Goal: Task Accomplishment & Management: Manage account settings

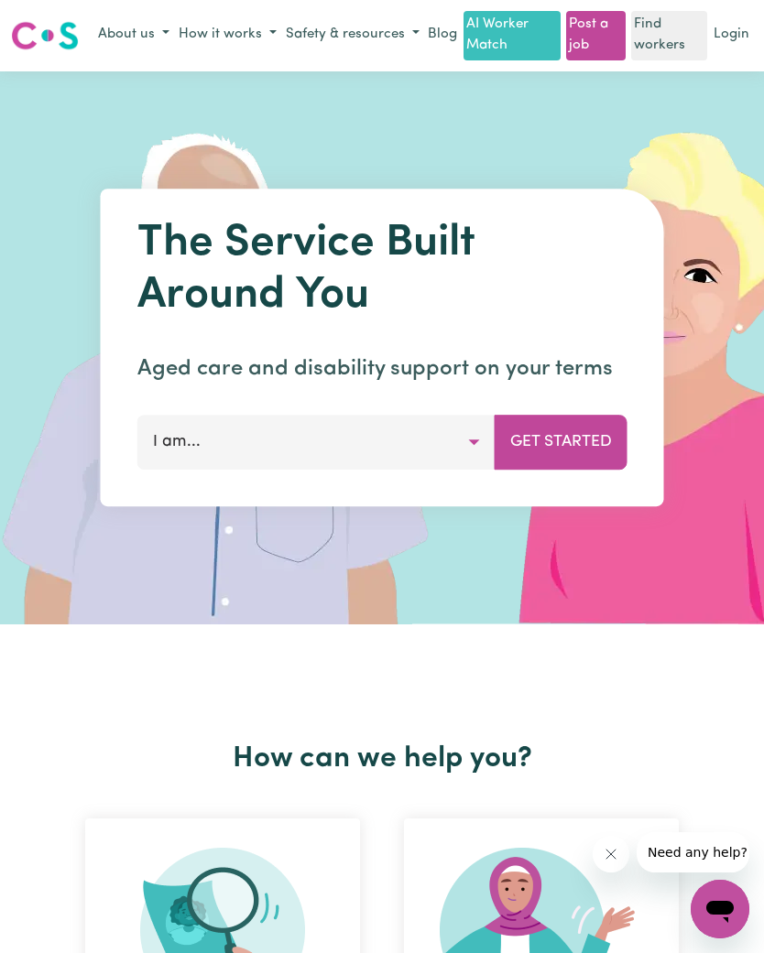
click at [735, 30] on link "Login" at bounding box center [731, 35] width 43 height 28
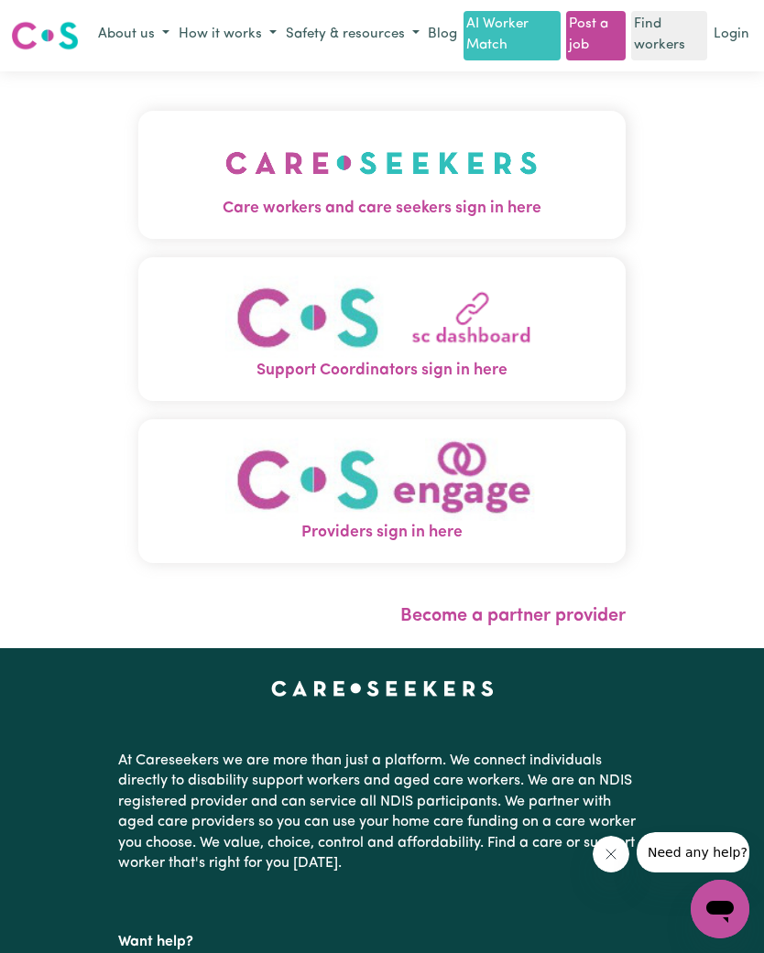
click at [723, 36] on link "Login" at bounding box center [731, 35] width 43 height 28
click at [730, 41] on link "Login" at bounding box center [731, 35] width 43 height 28
click at [482, 188] on img "Care workers and care seekers sign in here" at bounding box center [381, 163] width 312 height 68
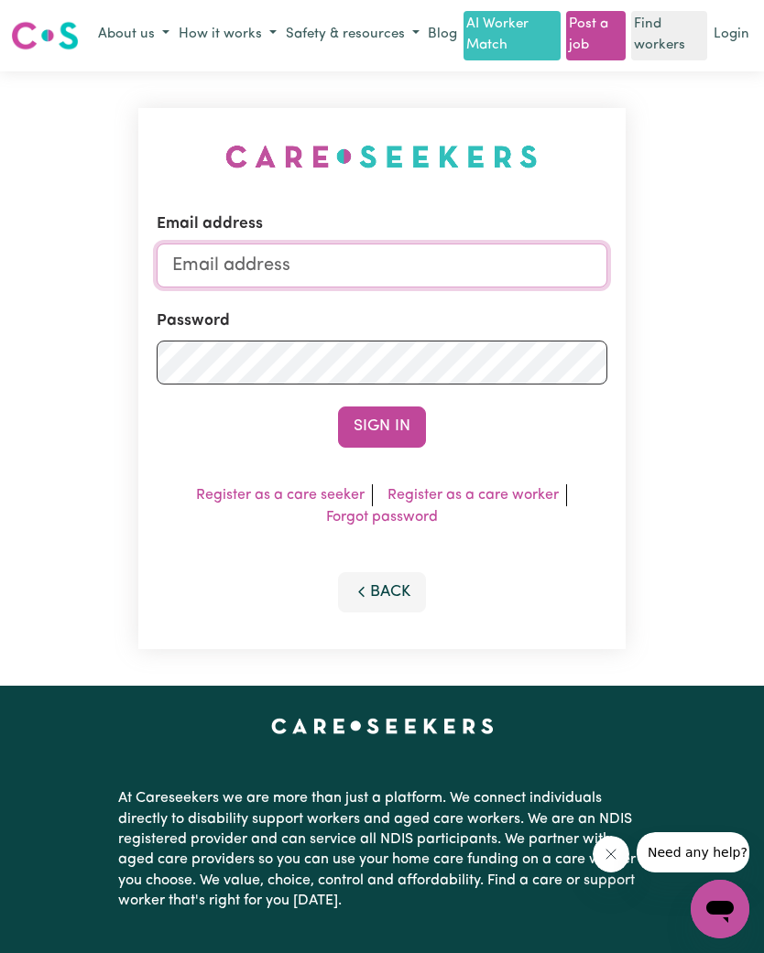
click at [437, 264] on input "Email address" at bounding box center [382, 266] width 451 height 44
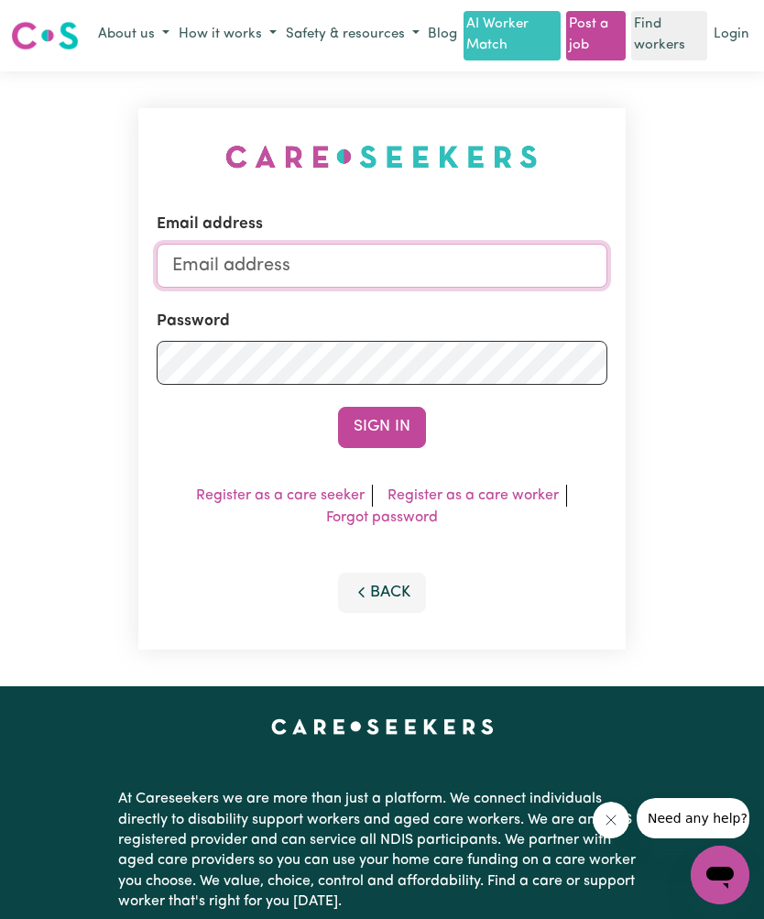
click at [214, 278] on input "Email address" at bounding box center [382, 266] width 451 height 44
click at [214, 251] on input "Email address" at bounding box center [382, 266] width 451 height 44
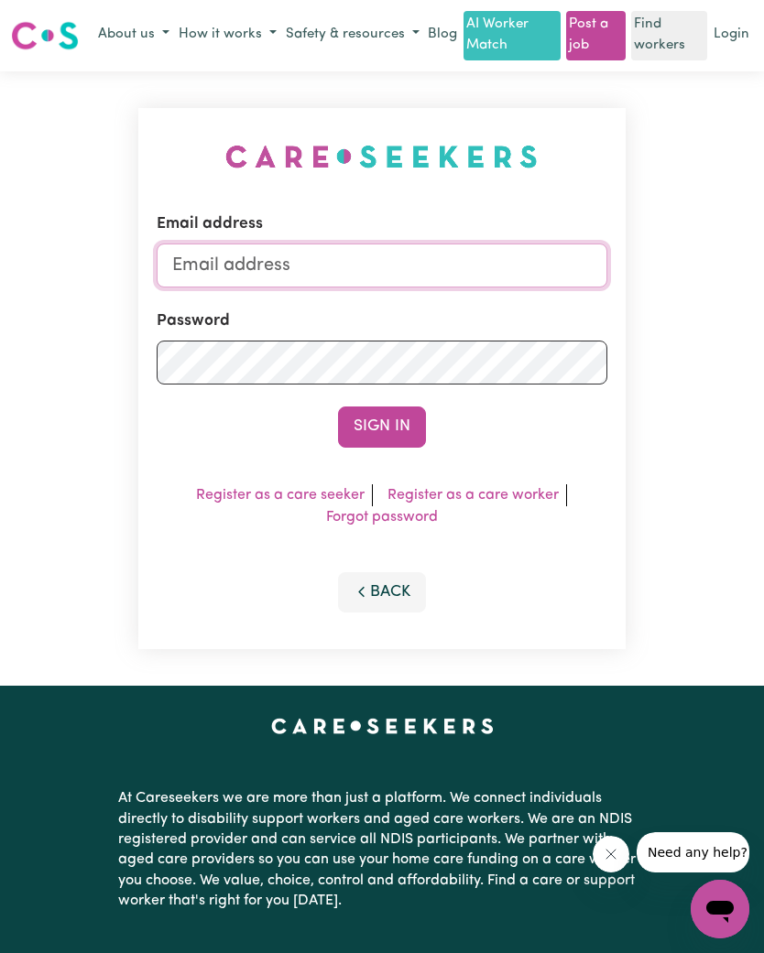
click at [212, 249] on input "Email address" at bounding box center [382, 266] width 451 height 44
type input "[EMAIL_ADDRESS][DOMAIN_NAME]"
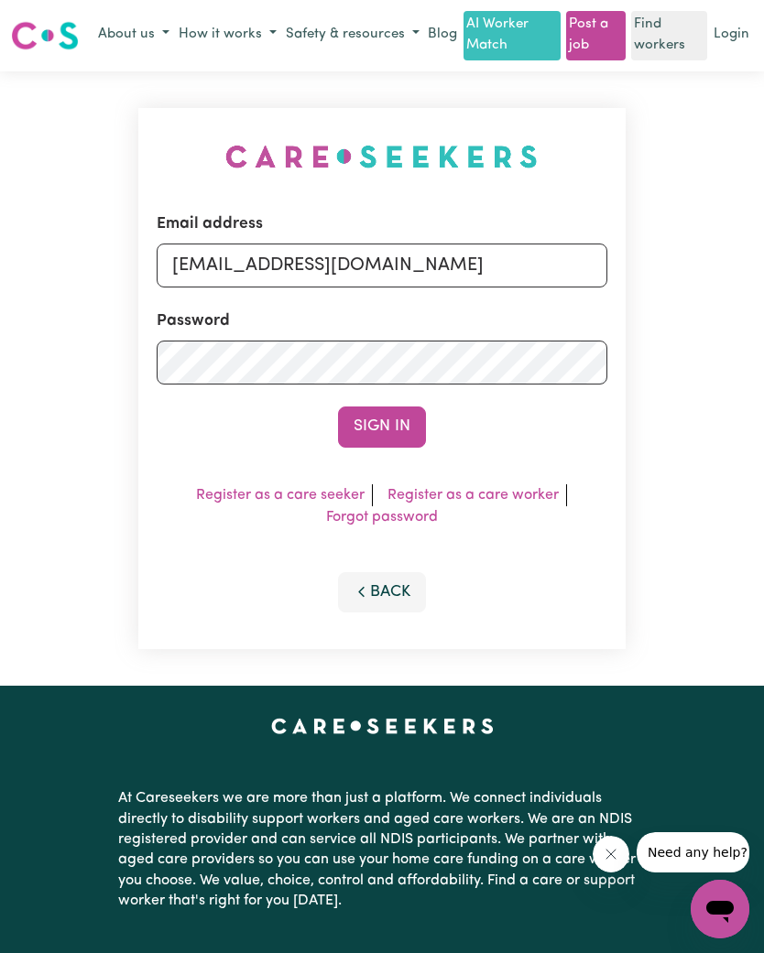
click at [397, 419] on button "Sign In" at bounding box center [382, 427] width 88 height 40
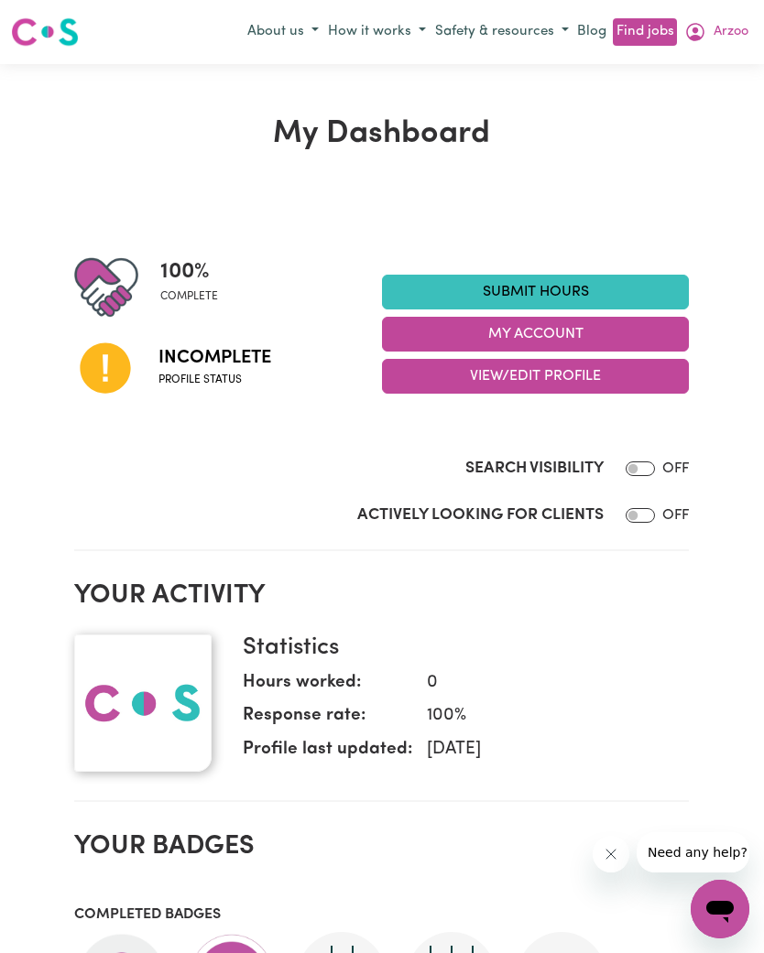
click at [631, 470] on input "Search Visibility" at bounding box center [639, 469] width 29 height 15
checkbox input "true"
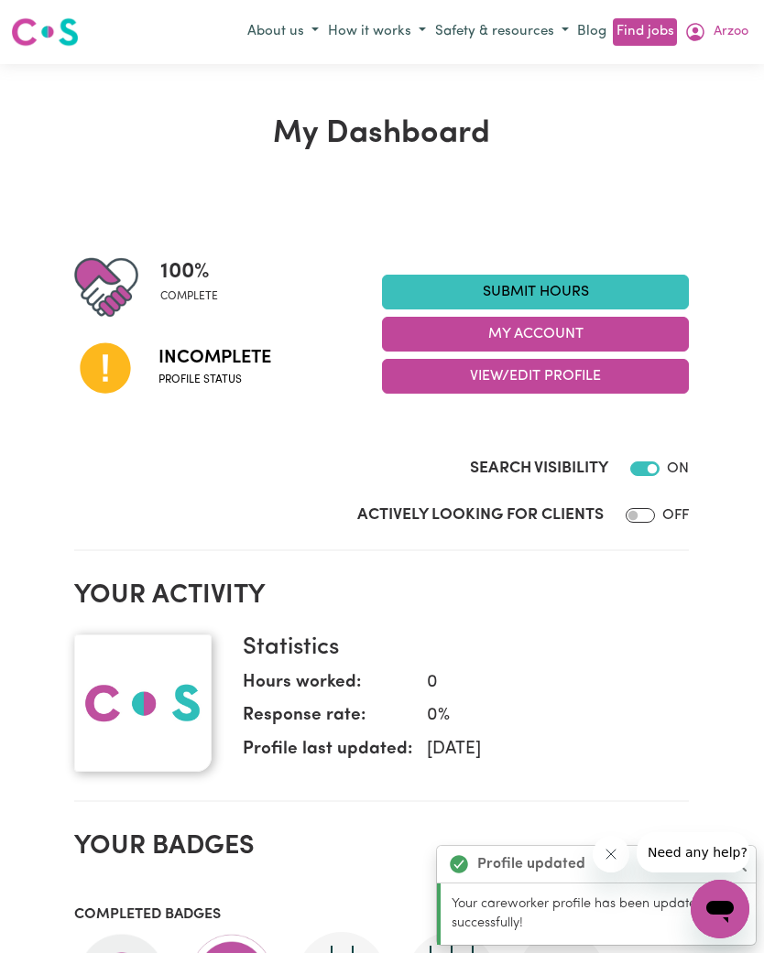
click at [638, 515] on input "Actively Looking for Clients" at bounding box center [639, 515] width 29 height 15
checkbox input "true"
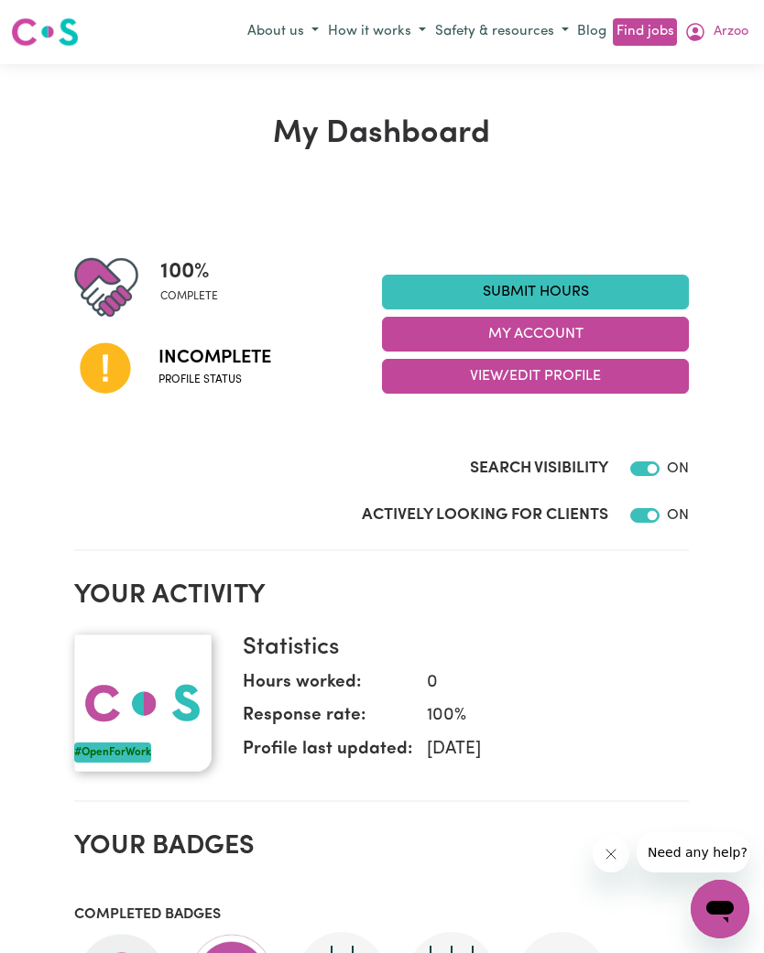
click at [645, 38] on link "Find jobs" at bounding box center [644, 32] width 63 height 28
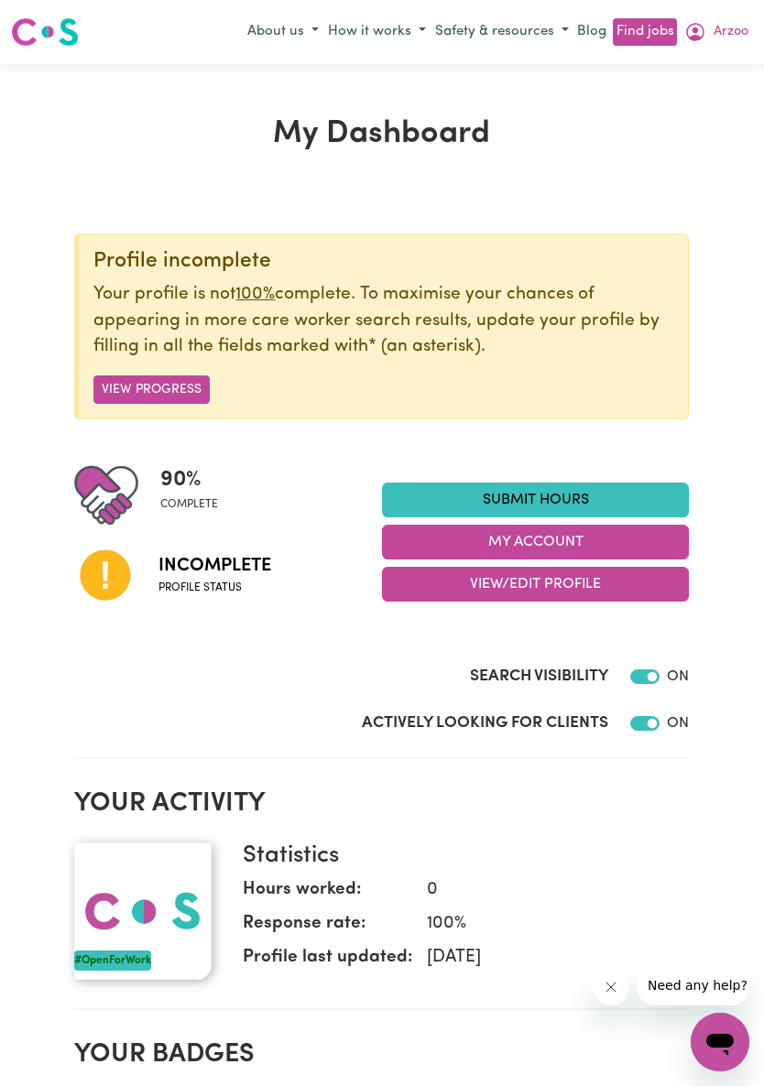
click at [108, 665] on div "Search Visibility ON" at bounding box center [381, 680] width 614 height 31
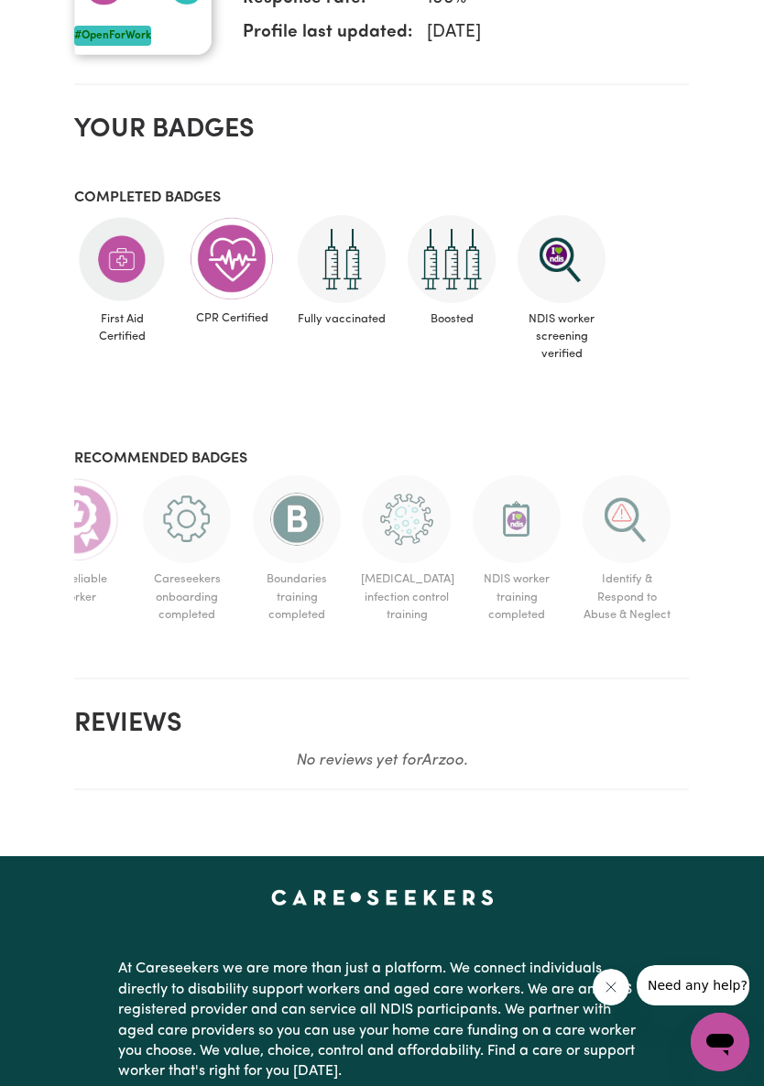
scroll to position [0, 484]
click at [150, 512] on img at bounding box center [187, 519] width 88 height 88
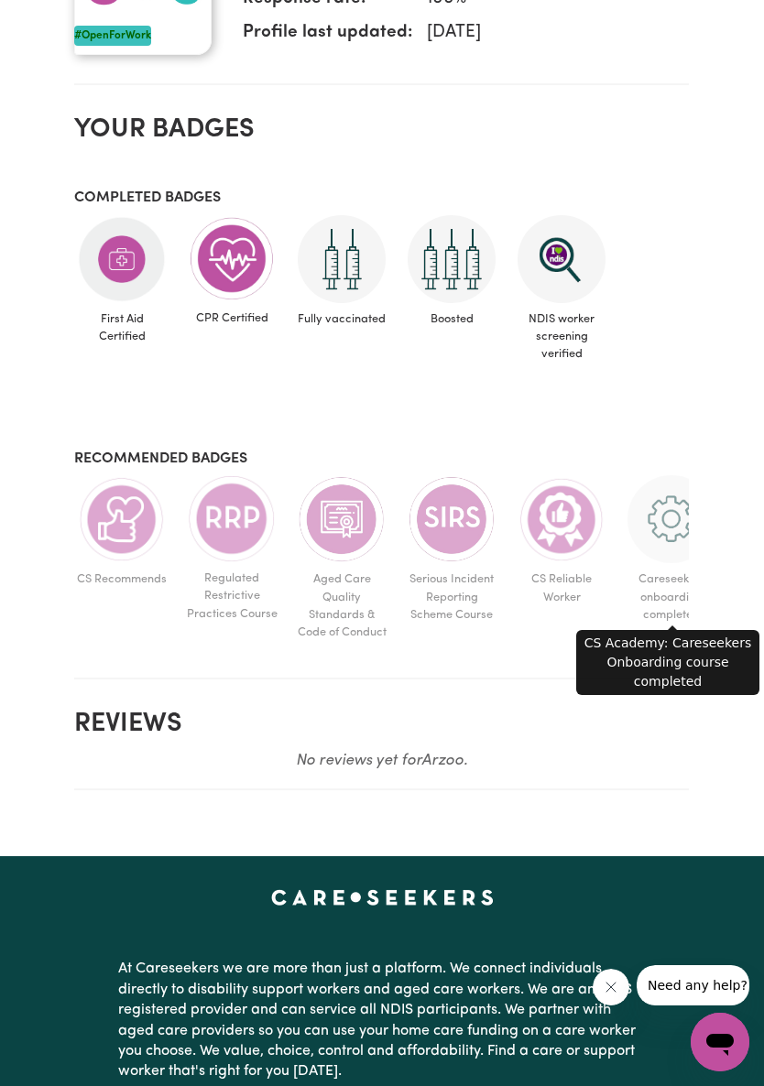
scroll to position [0, 0]
click at [125, 510] on img at bounding box center [122, 519] width 88 height 88
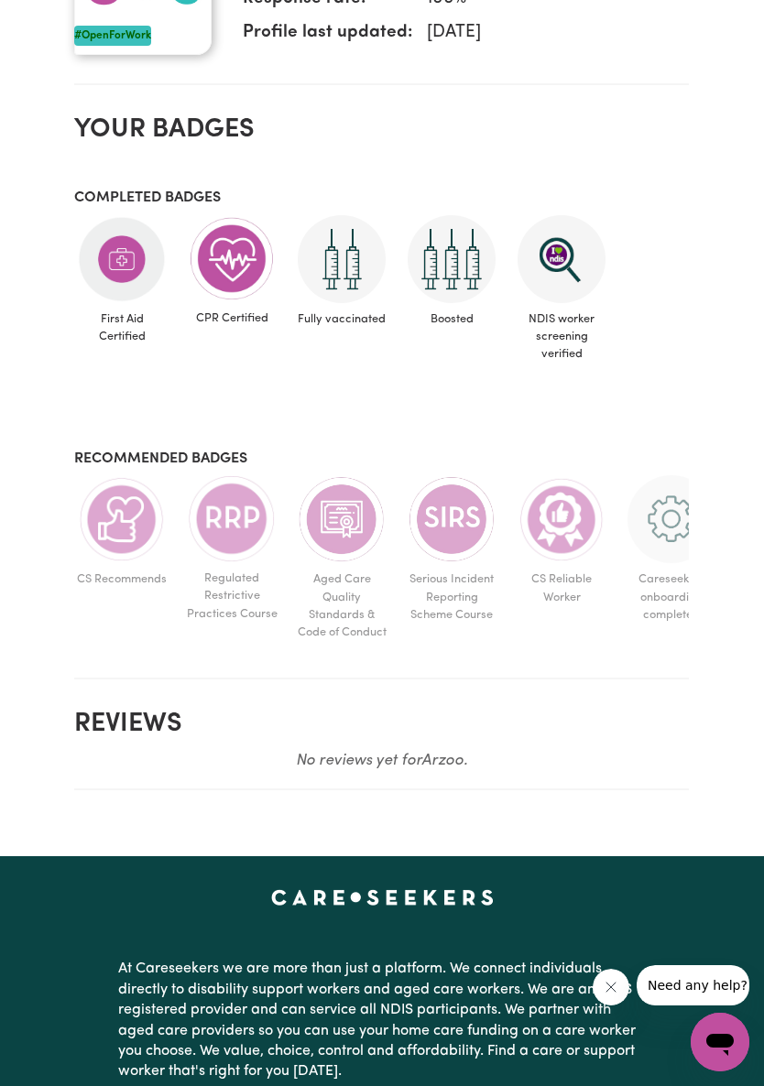
click at [117, 521] on img at bounding box center [122, 519] width 88 height 88
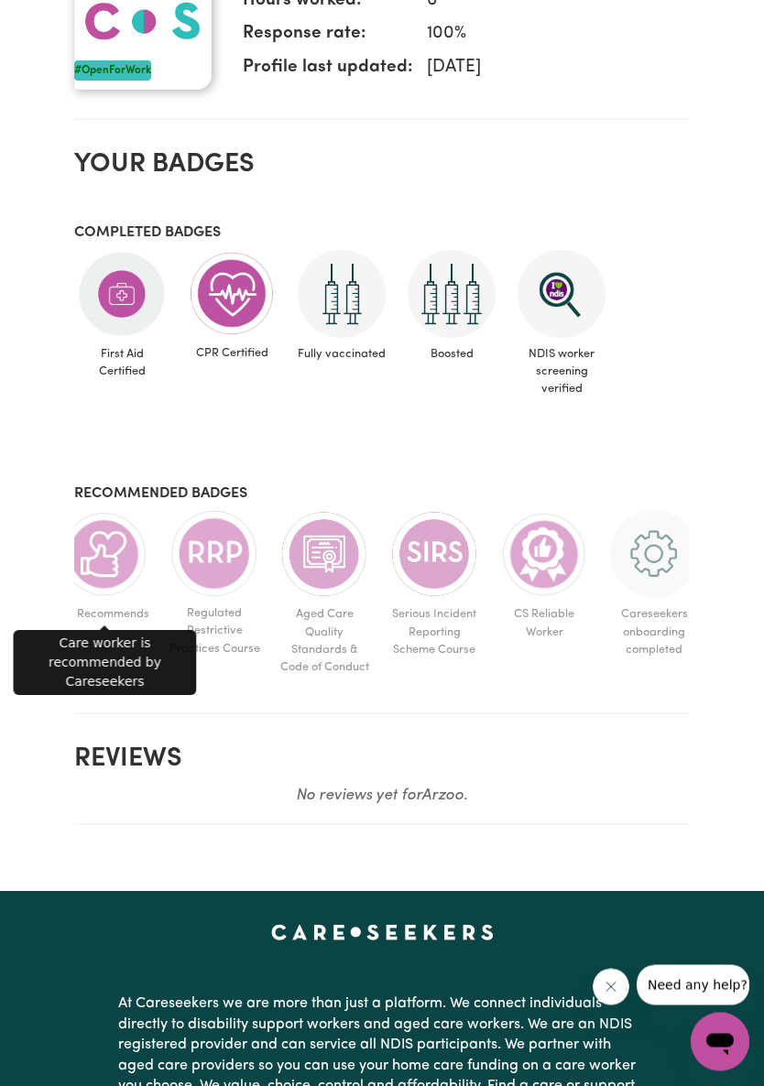
scroll to position [681, 0]
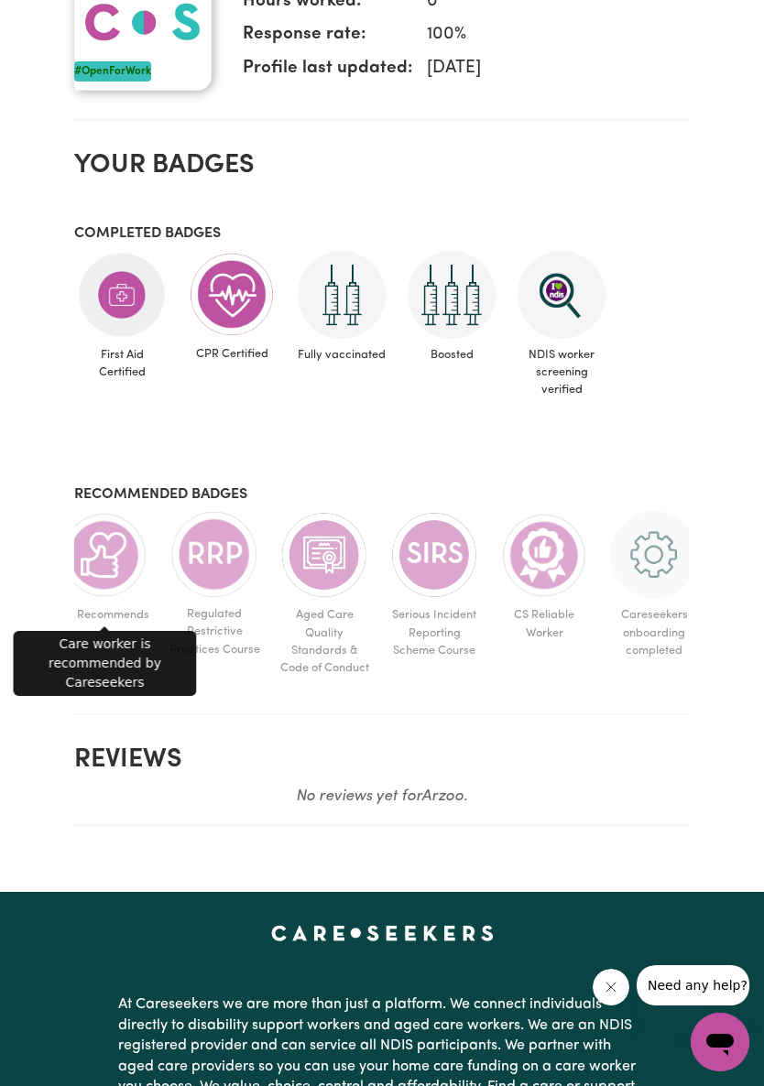
click at [198, 572] on img at bounding box center [214, 554] width 88 height 87
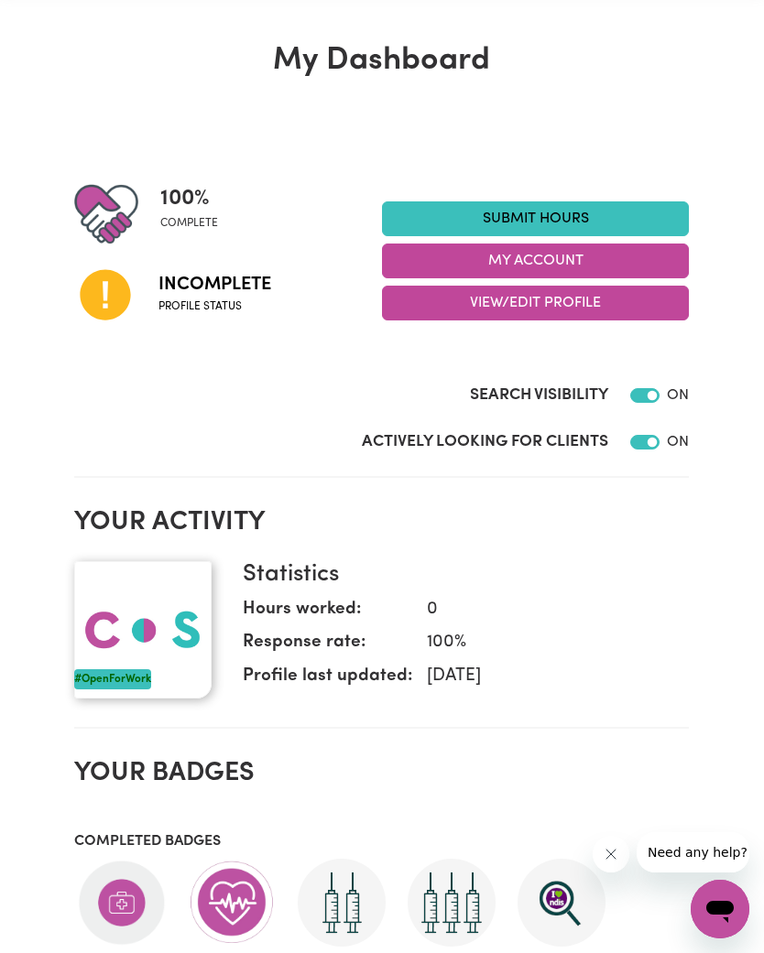
scroll to position [0, 0]
